Goal: Task Accomplishment & Management: Use online tool/utility

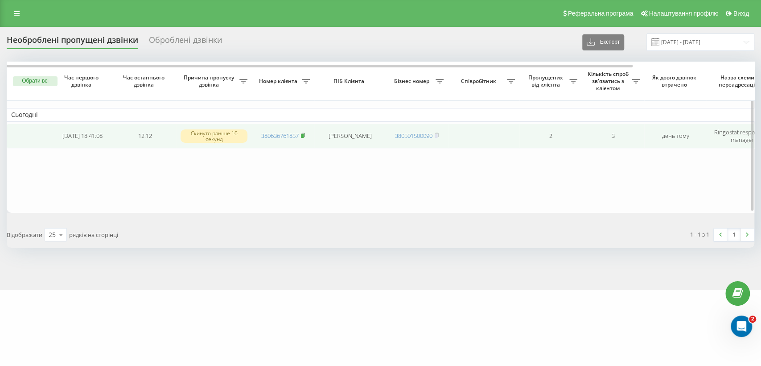
click at [304, 134] on rect at bounding box center [302, 136] width 3 height 4
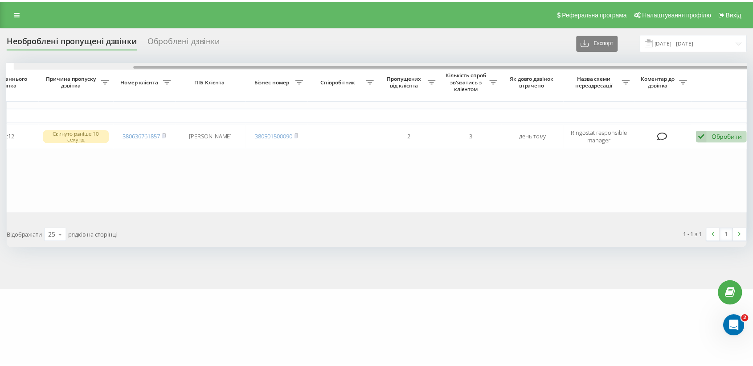
scroll to position [0, 144]
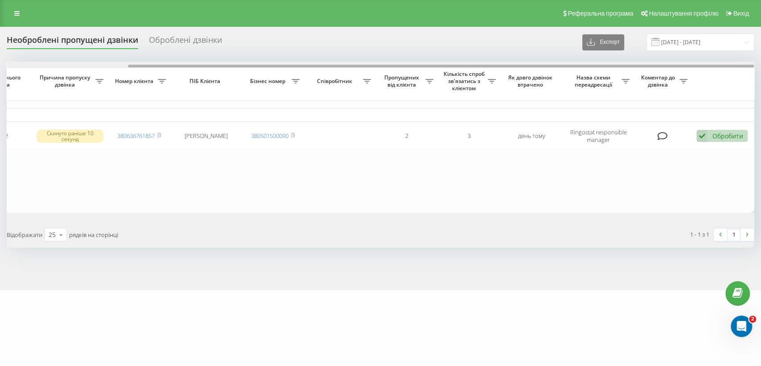
drag, startPoint x: 601, startPoint y: 65, endPoint x: 760, endPoint y: 66, distance: 159.1
click at [760, 66] on div "Необроблені пропущені дзвінки Оброблені дзвінки Експорт .csv .xlsx [DATE] - [DA…" at bounding box center [380, 158] width 761 height 263
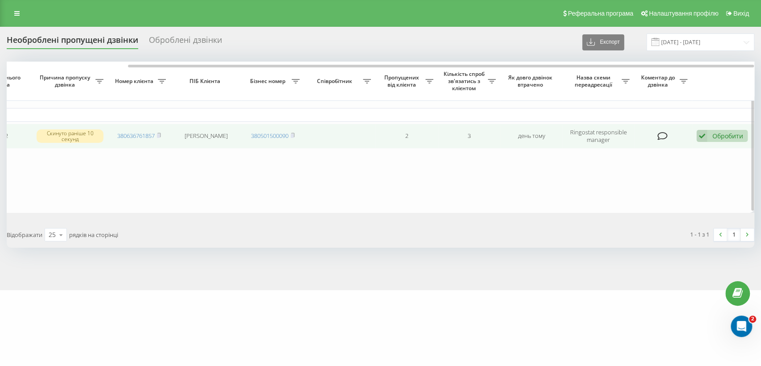
click at [660, 133] on icon at bounding box center [662, 135] width 10 height 9
click at [729, 134] on div "Обробити" at bounding box center [727, 135] width 31 height 8
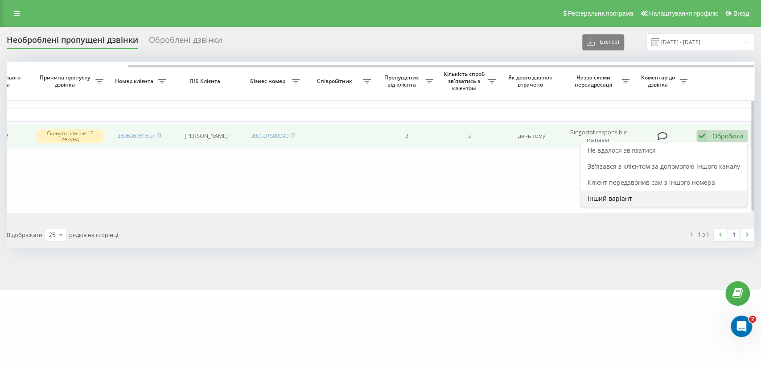
click at [620, 196] on span "Інший варіант" at bounding box center [610, 198] width 45 height 8
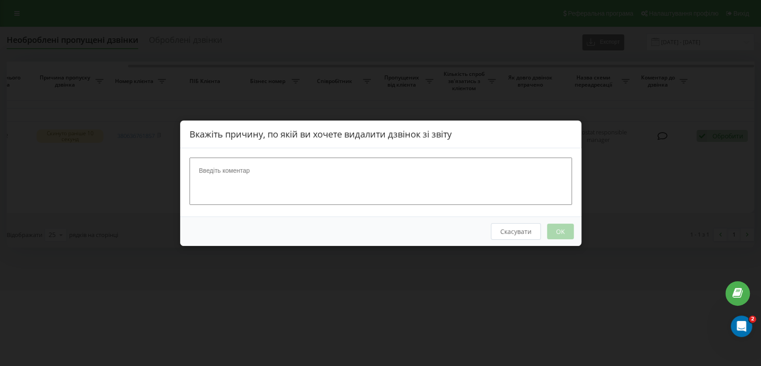
click at [257, 147] on div "Вкажіть причину, по якій ви хочете видалити дзвінок зі звіту" at bounding box center [380, 134] width 401 height 28
click at [257, 170] on textarea at bounding box center [380, 180] width 382 height 47
type textarea "Сбрасывает"
click at [563, 233] on button "OK" at bounding box center [559, 231] width 27 height 16
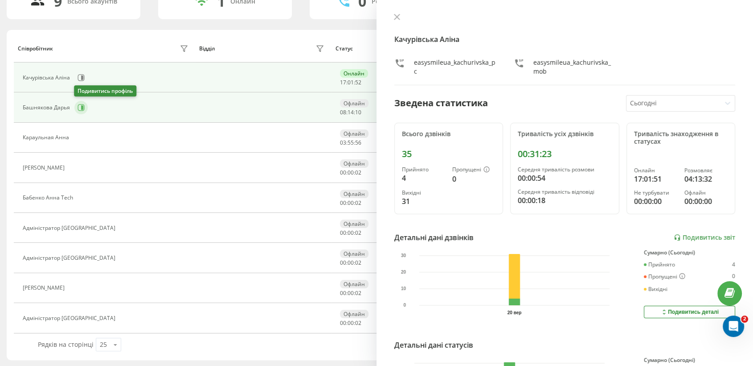
click at [83, 107] on icon at bounding box center [81, 107] width 7 height 7
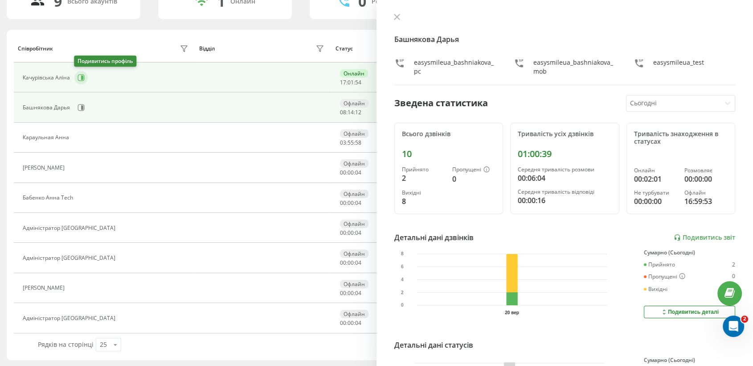
click at [84, 81] on button at bounding box center [80, 77] width 13 height 13
